Goal: Navigation & Orientation: Find specific page/section

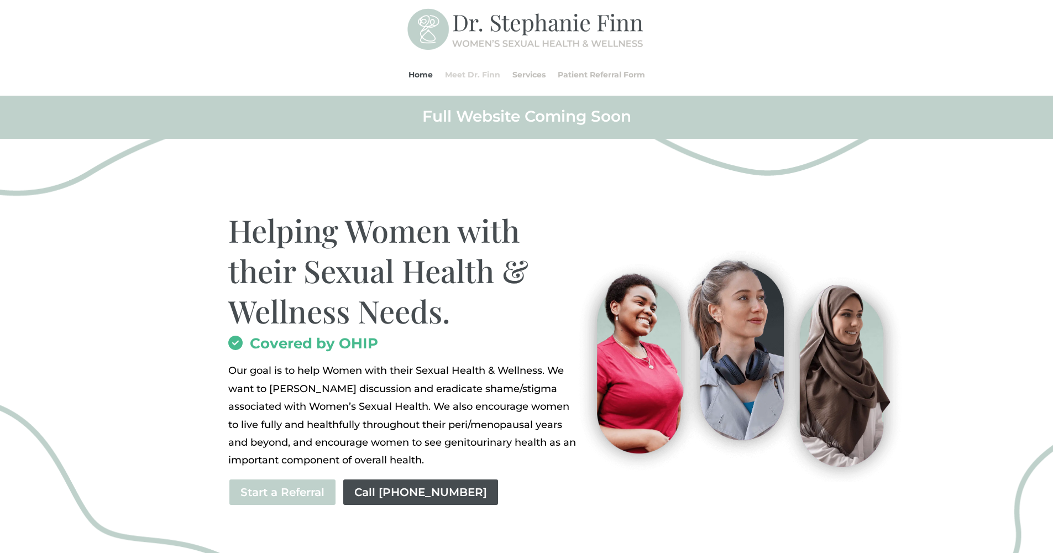
click at [482, 78] on link "Meet Dr. Finn" at bounding box center [472, 75] width 55 height 42
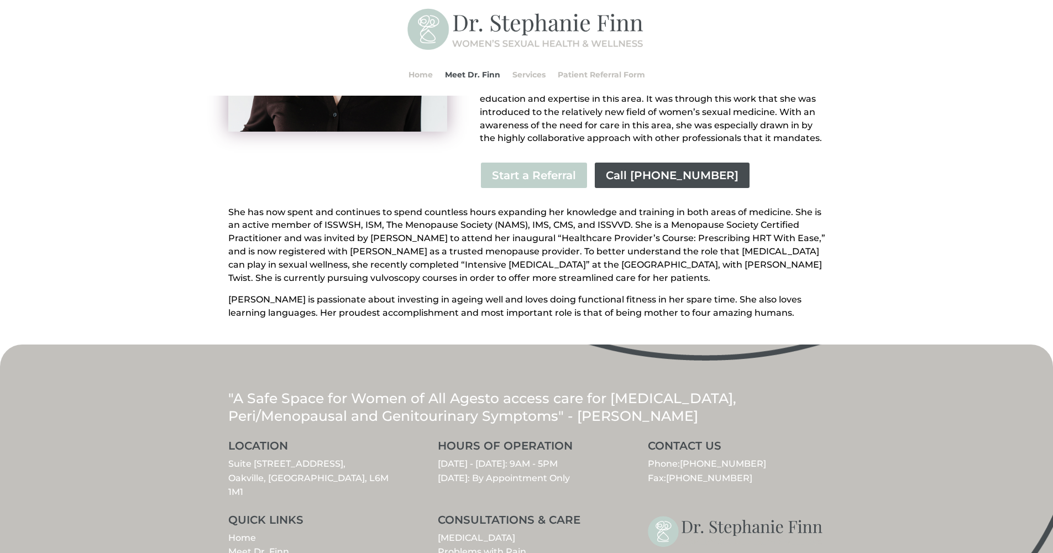
scroll to position [366, 0]
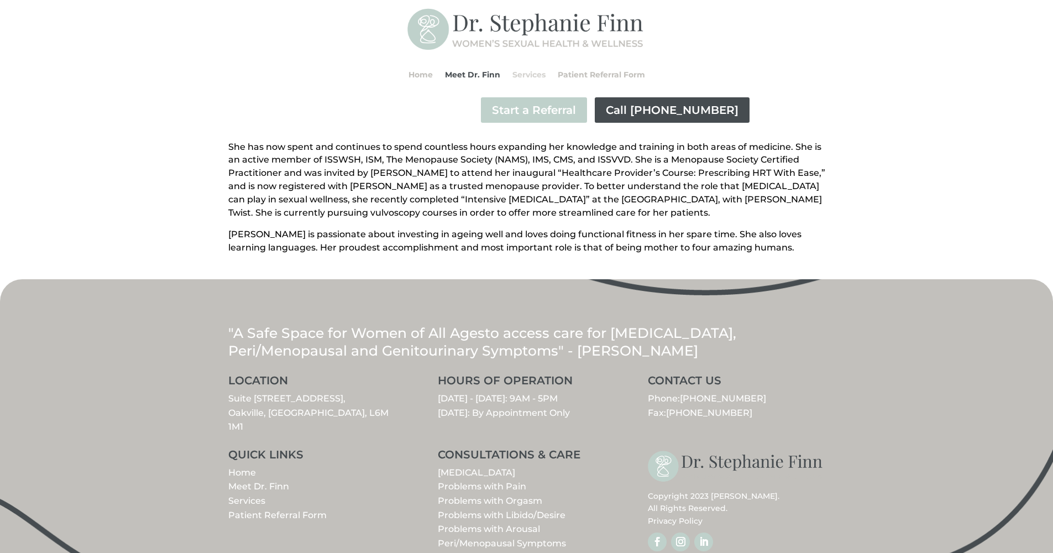
click at [544, 74] on link "Services" at bounding box center [528, 75] width 33 height 42
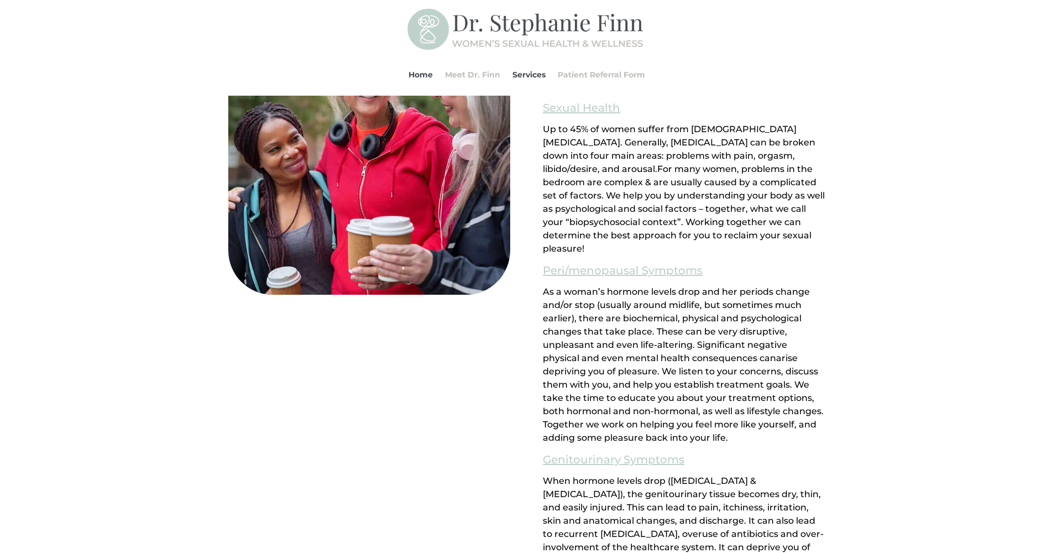
scroll to position [495, 0]
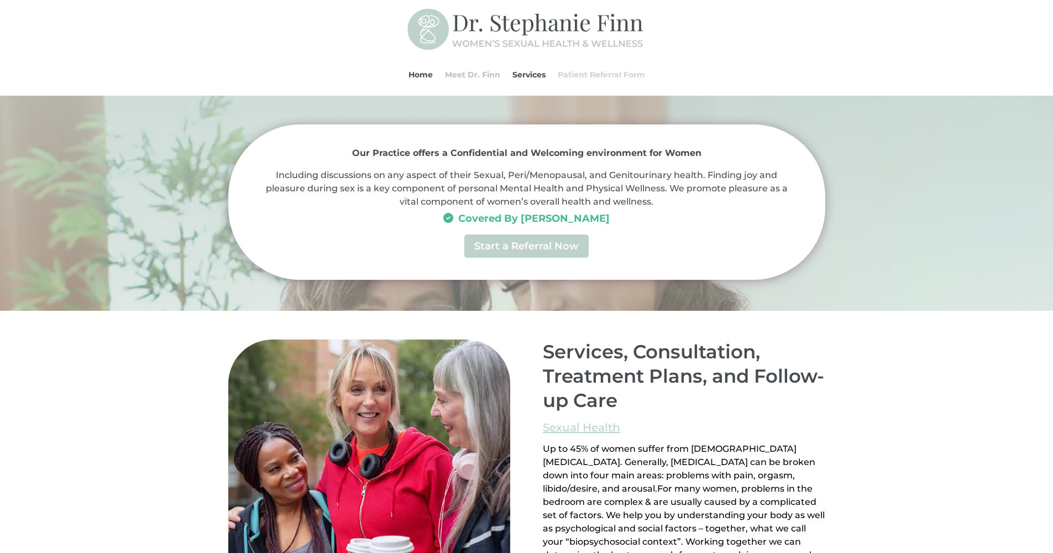
click at [592, 75] on link "Patient Referral Form" at bounding box center [600, 75] width 87 height 42
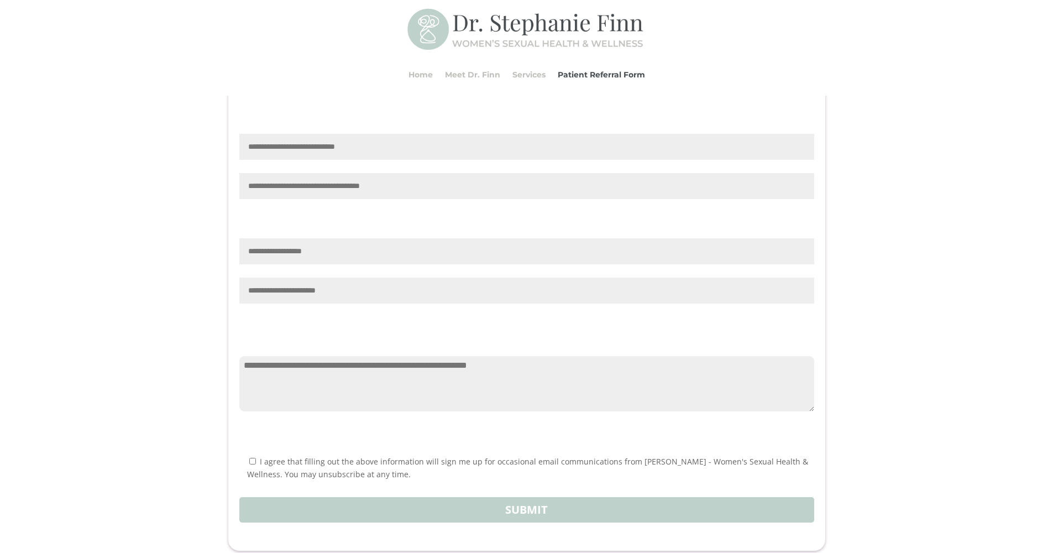
scroll to position [1032, 0]
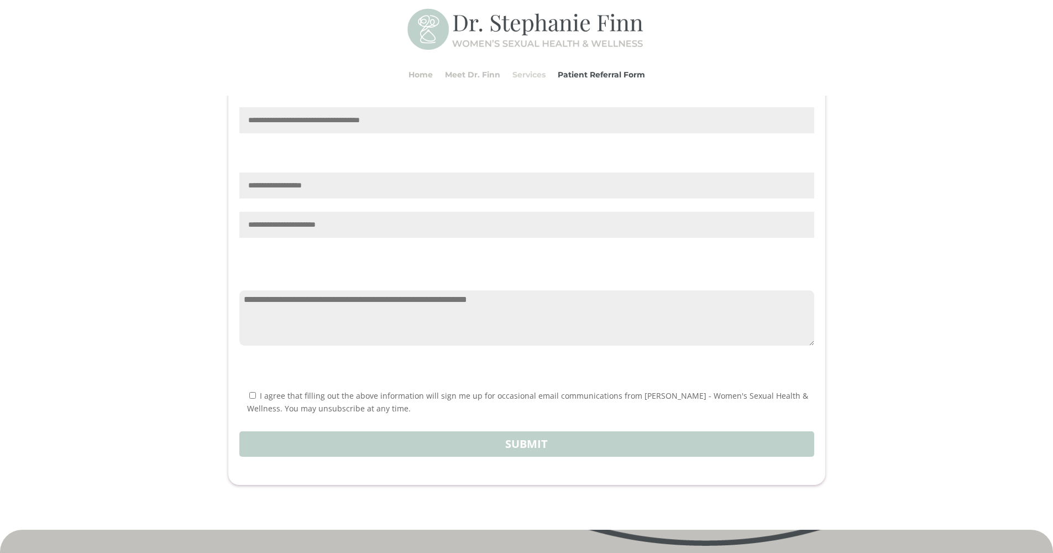
click at [540, 74] on link "Services" at bounding box center [528, 75] width 33 height 42
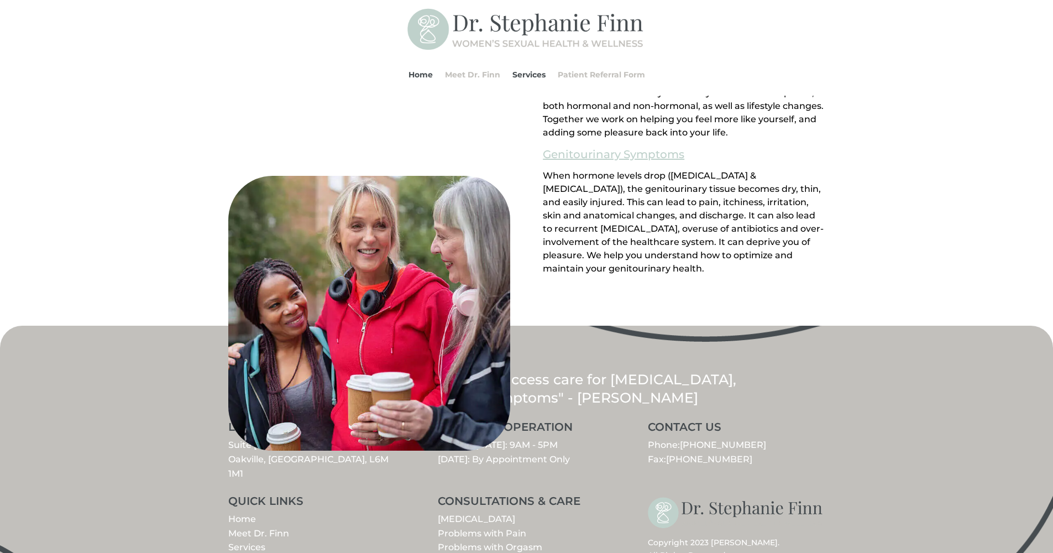
scroll to position [1185, 0]
